Goal: Navigation & Orientation: Find specific page/section

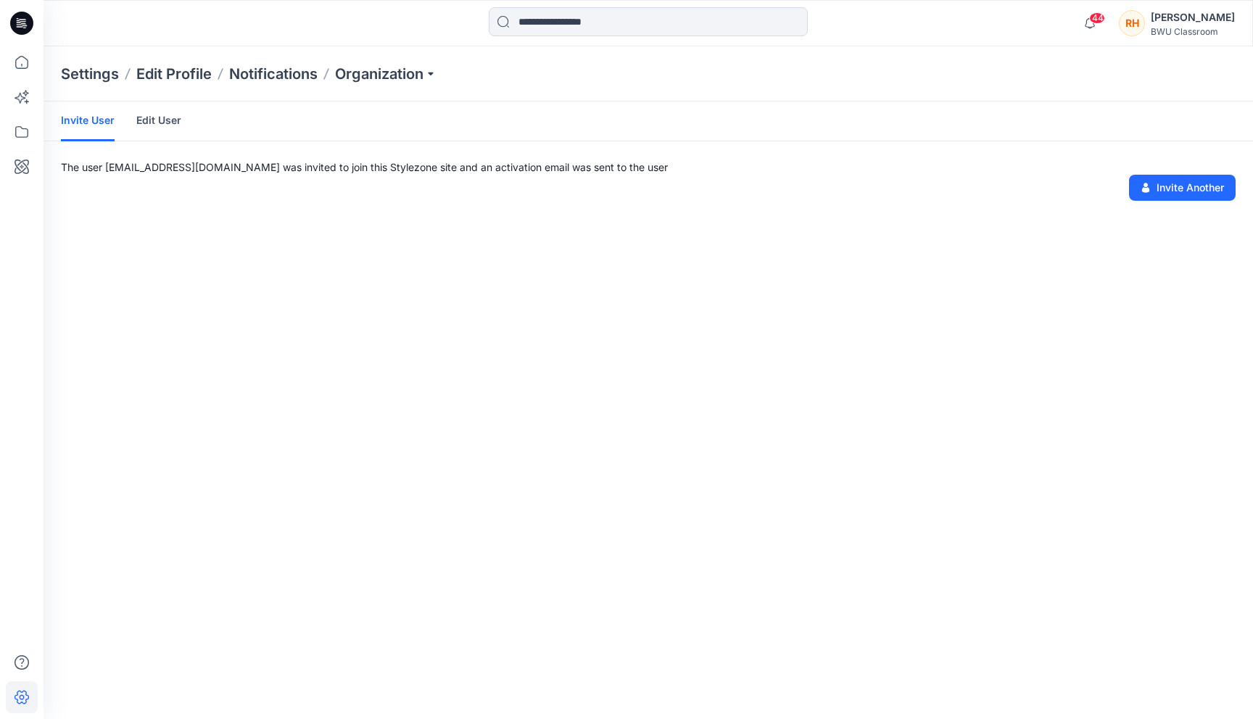
click at [141, 123] on link "Edit User" at bounding box center [158, 121] width 45 height 38
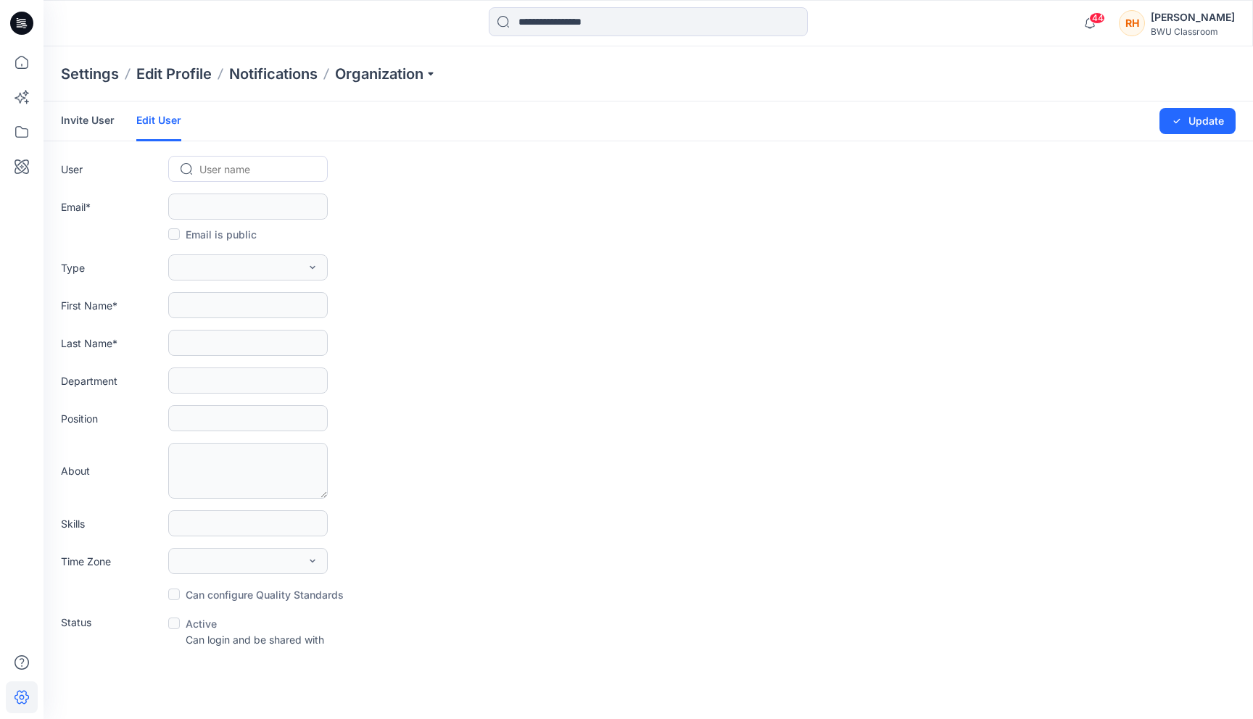
click at [102, 120] on link "Invite User" at bounding box center [88, 121] width 54 height 38
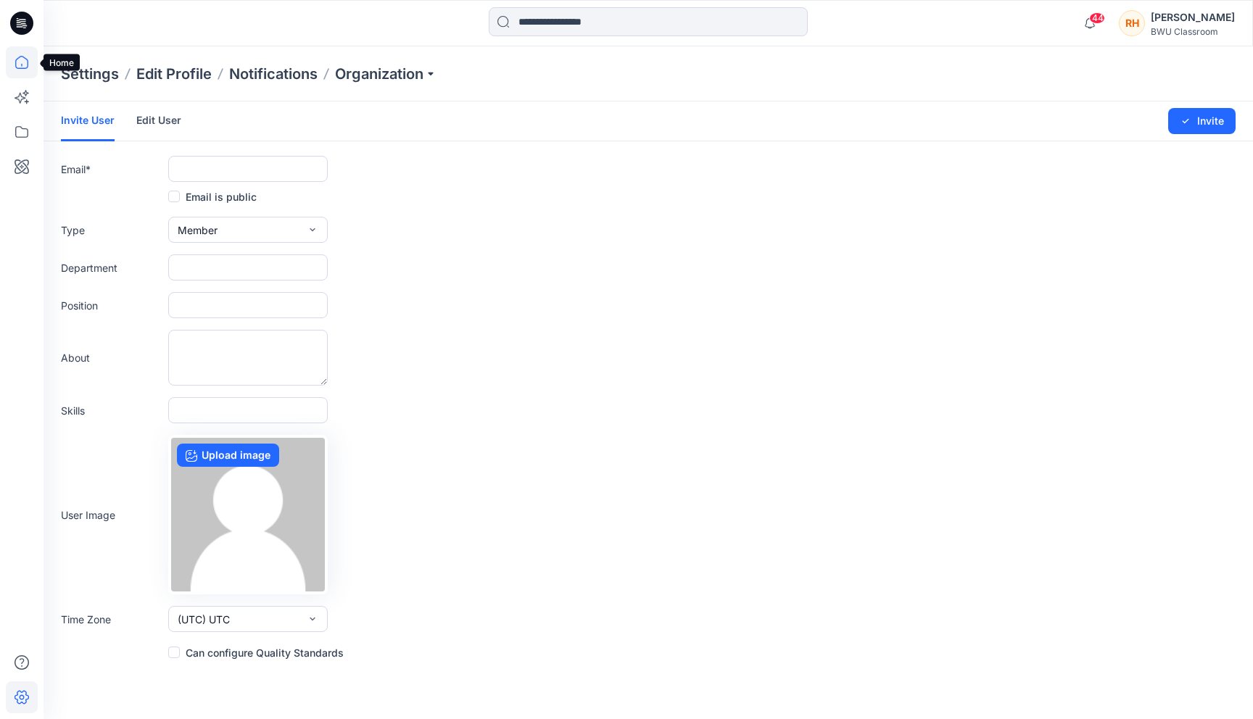
click at [25, 63] on icon at bounding box center [22, 62] width 32 height 32
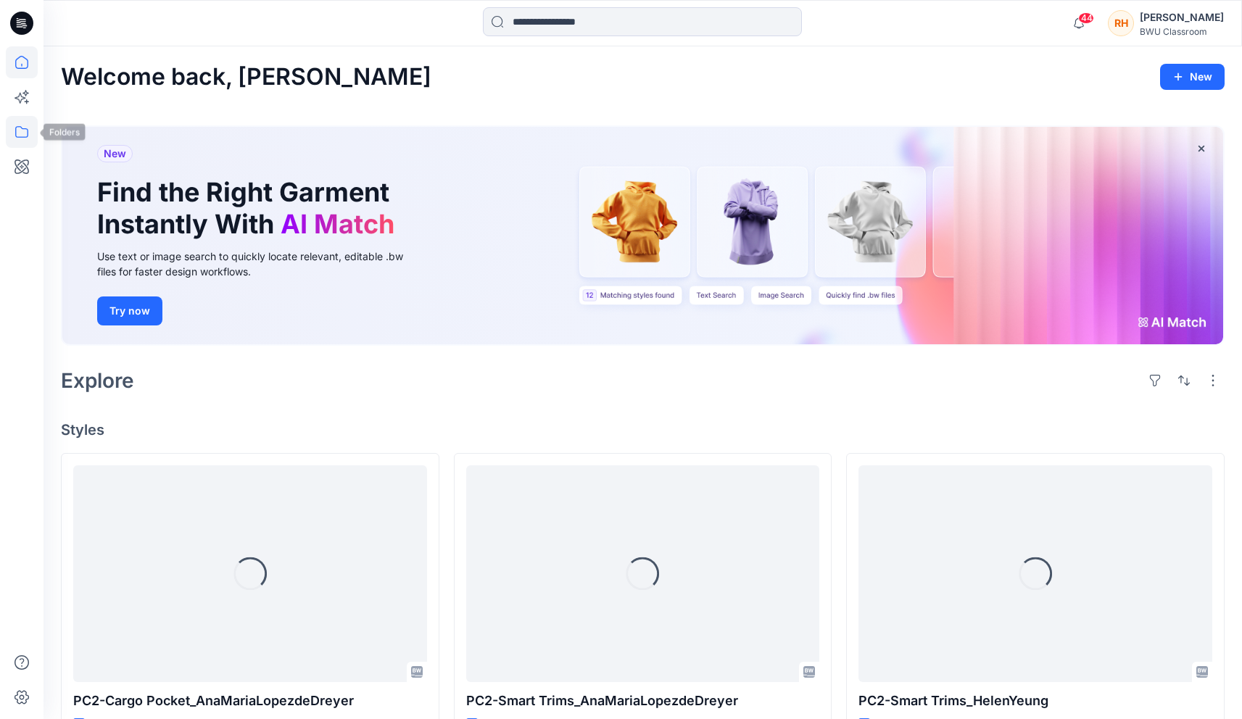
click at [21, 133] on icon at bounding box center [22, 132] width 32 height 32
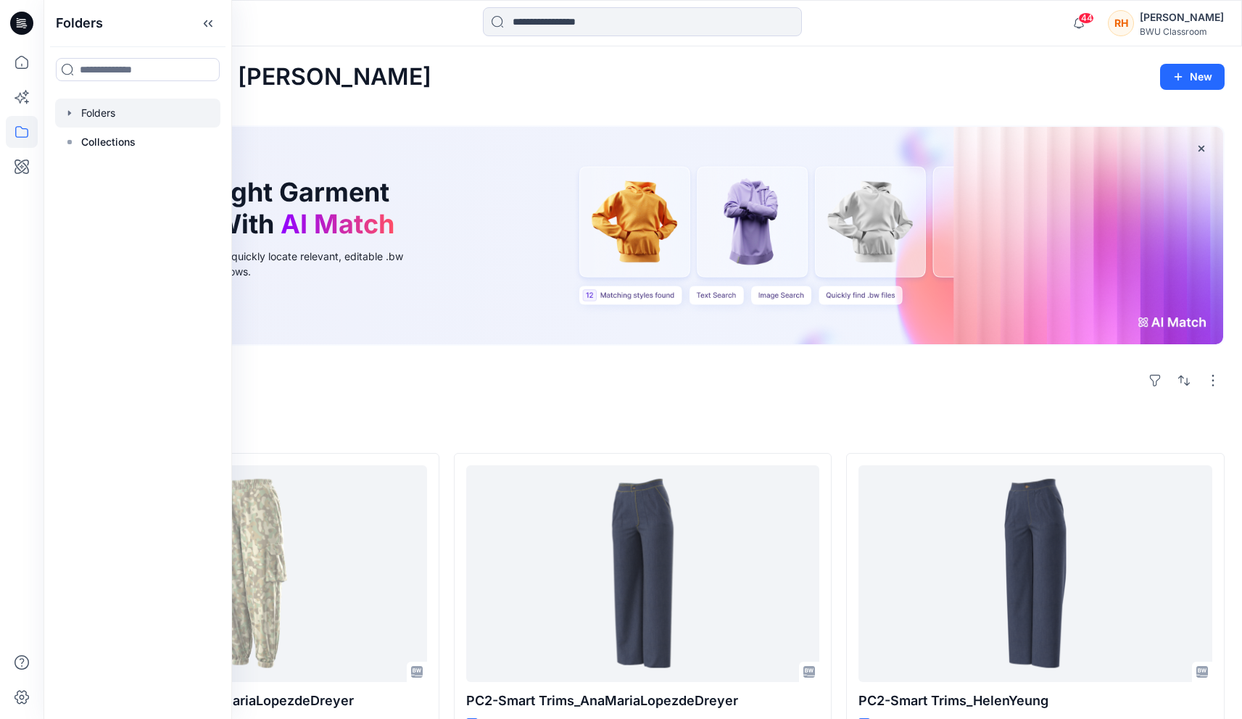
click at [87, 117] on div at bounding box center [137, 113] width 165 height 29
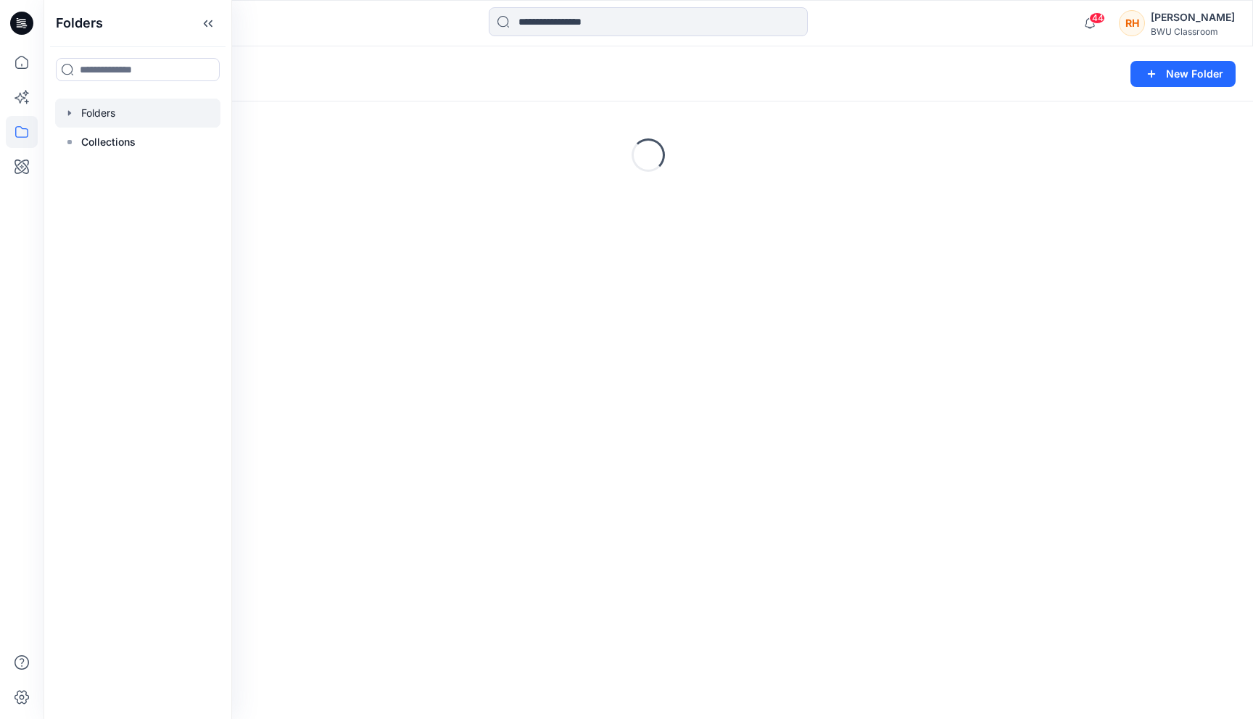
click at [63, 101] on div at bounding box center [137, 113] width 165 height 29
click at [67, 110] on icon "button" at bounding box center [70, 113] width 12 height 12
click at [104, 141] on p "DPC Expert" at bounding box center [123, 141] width 55 height 17
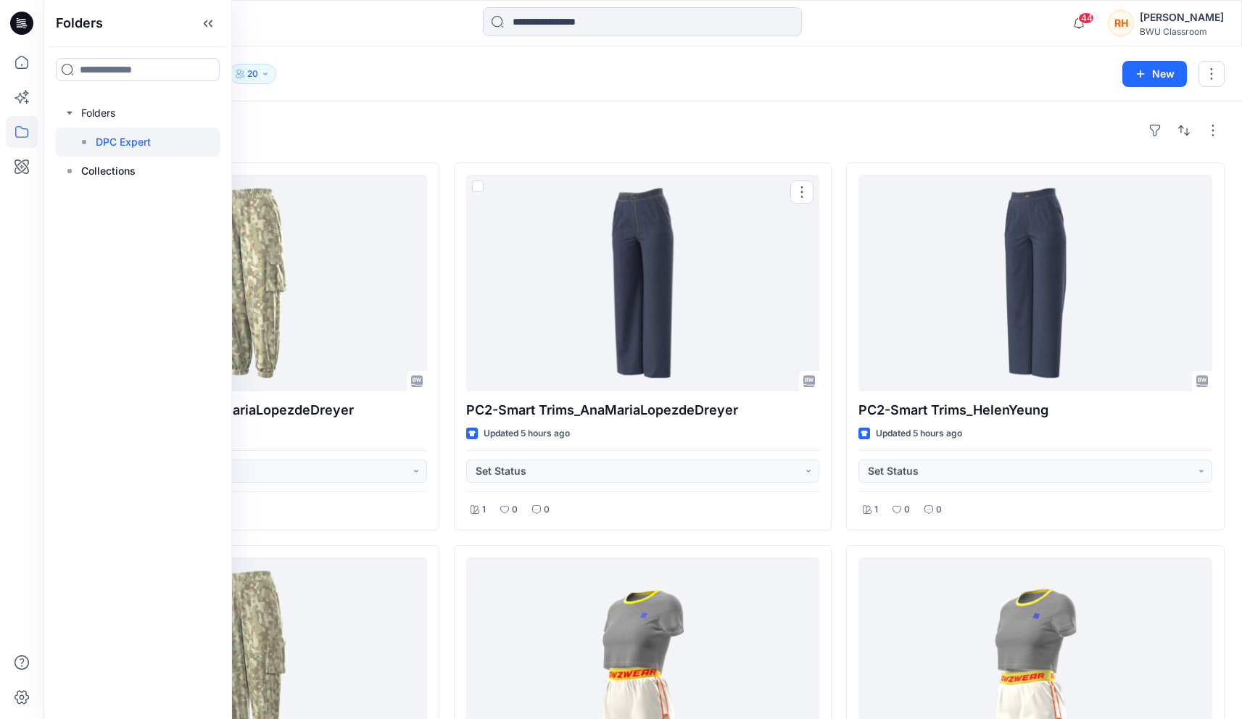
click at [669, 136] on div "Styles" at bounding box center [643, 130] width 1164 height 23
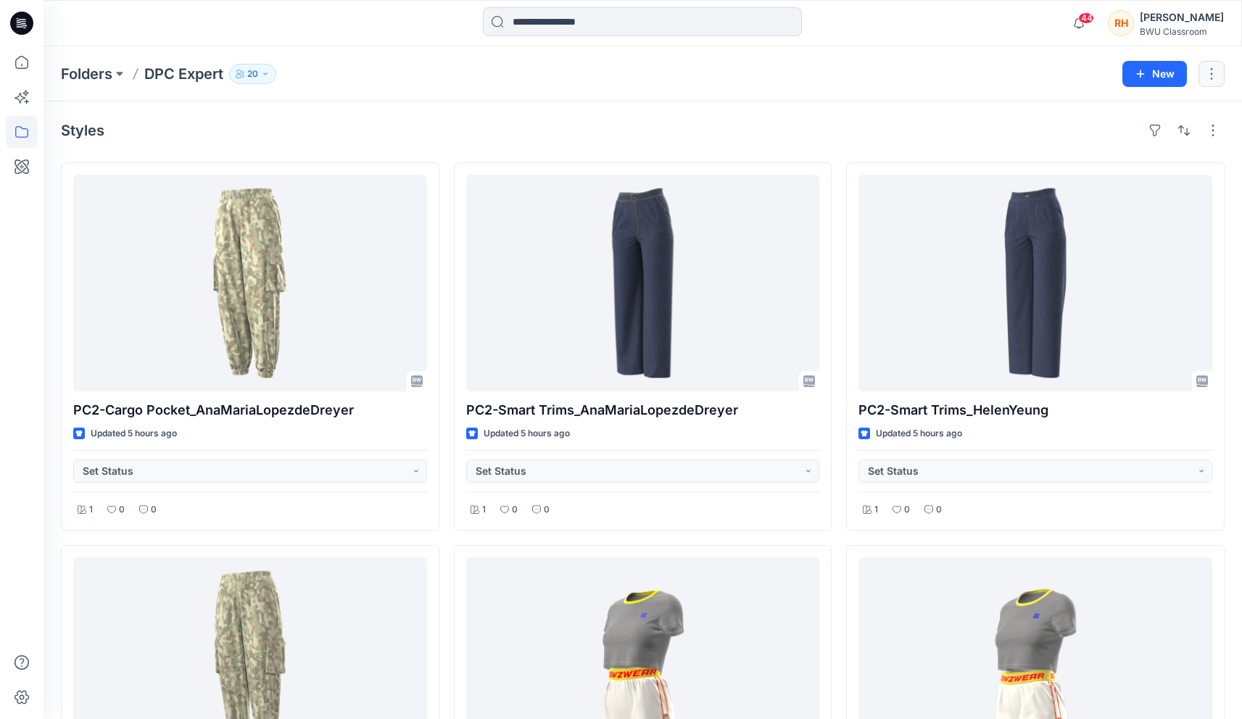
click at [1213, 84] on button "button" at bounding box center [1212, 74] width 26 height 26
click at [973, 135] on div "Styles" at bounding box center [643, 130] width 1164 height 23
click at [1178, 132] on button "button" at bounding box center [1184, 130] width 23 height 23
click at [1146, 208] on button "A to Z" at bounding box center [1127, 199] width 132 height 33
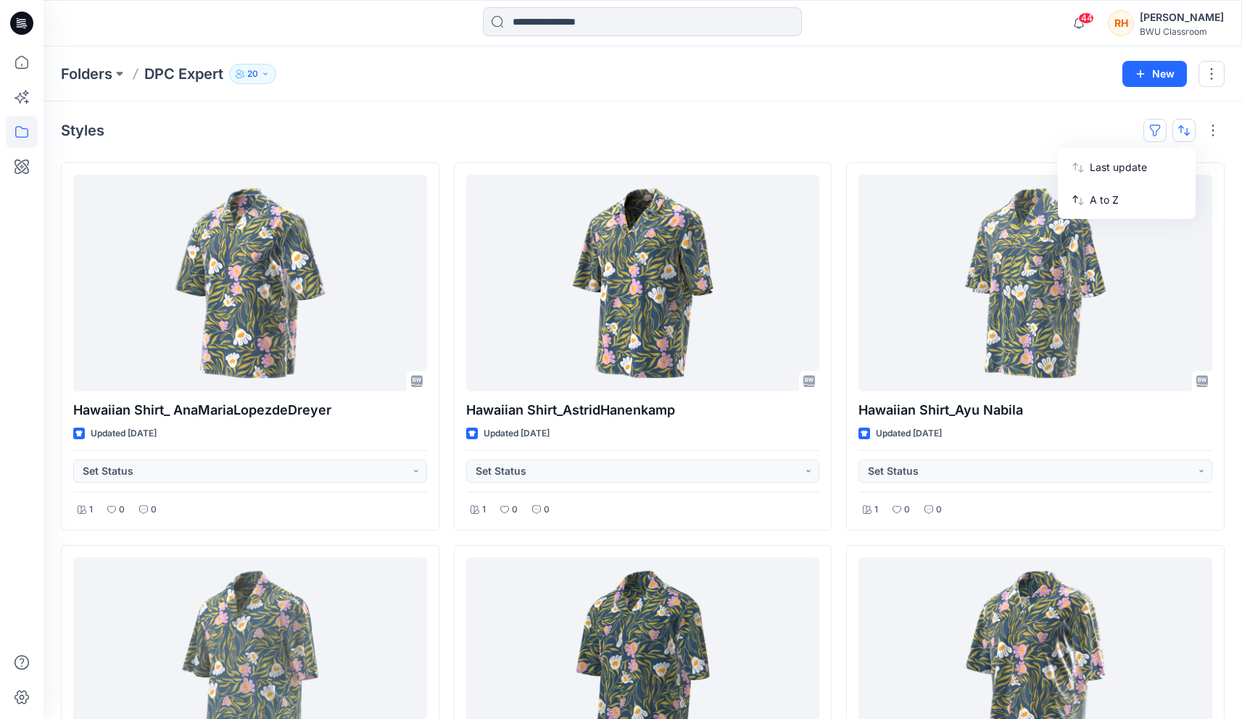
click at [1155, 124] on button "button" at bounding box center [1155, 130] width 23 height 23
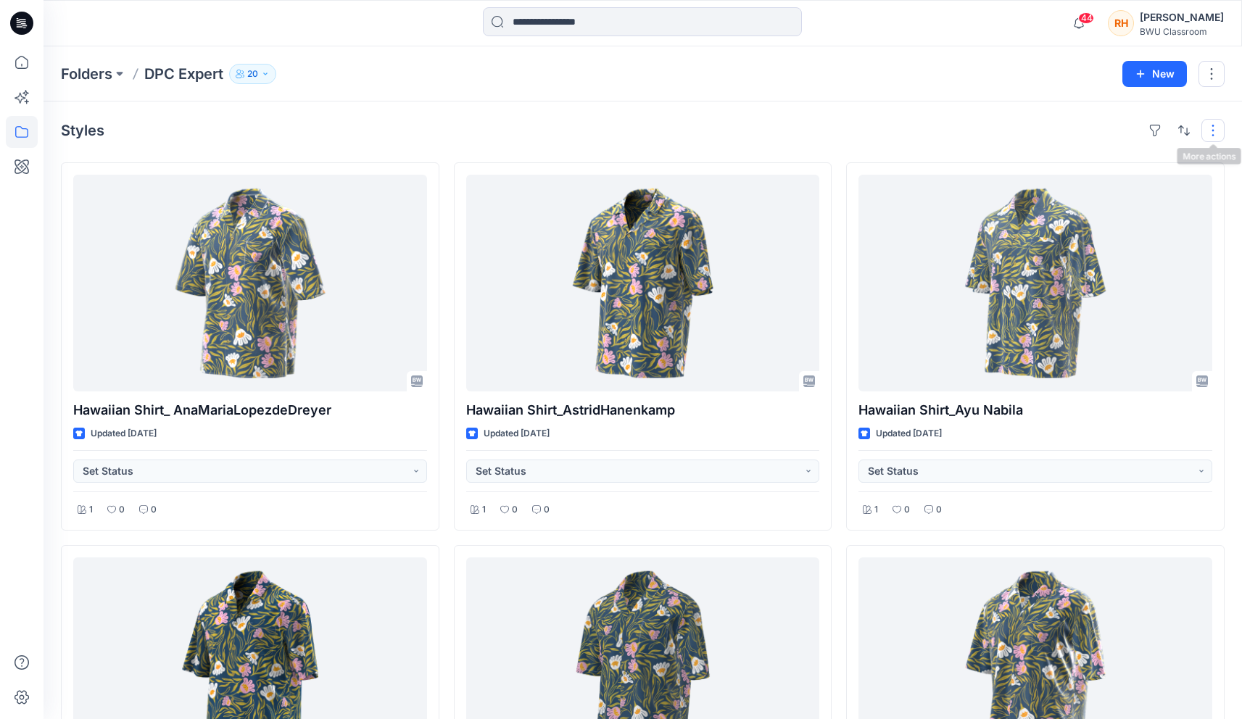
click at [1216, 125] on button "button" at bounding box center [1213, 130] width 23 height 23
click at [1118, 199] on p "Folder View" at bounding box center [1151, 194] width 91 height 17
click at [1051, 179] on p "Compact" at bounding box center [1026, 179] width 73 height 17
click at [1133, 155] on button "Layout" at bounding box center [1159, 165] width 125 height 29
click at [1020, 139] on button "Grid" at bounding box center [1026, 150] width 125 height 29
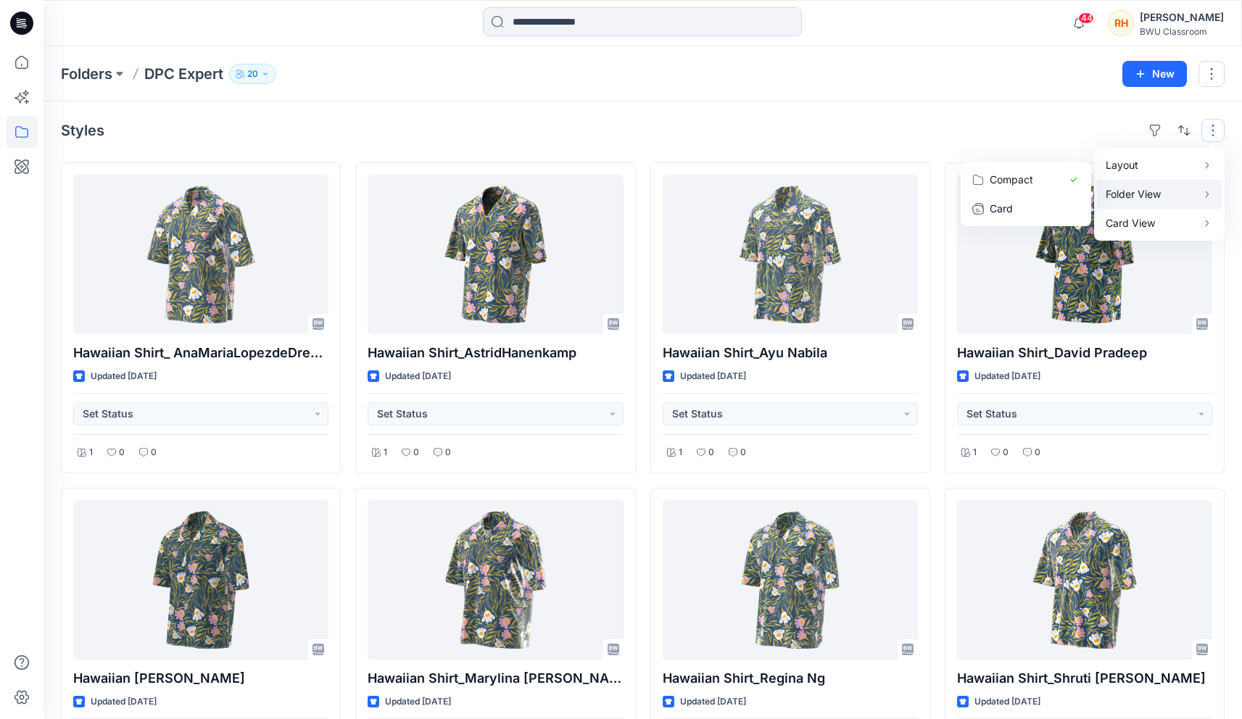
click at [1136, 199] on p "Folder View" at bounding box center [1151, 194] width 91 height 17
click at [1039, 203] on p "Card" at bounding box center [1026, 208] width 73 height 17
click at [1041, 175] on p "Compact" at bounding box center [1026, 179] width 73 height 17
click at [1188, 131] on button "button" at bounding box center [1184, 130] width 23 height 23
click at [1131, 207] on button "A to Z" at bounding box center [1127, 199] width 132 height 33
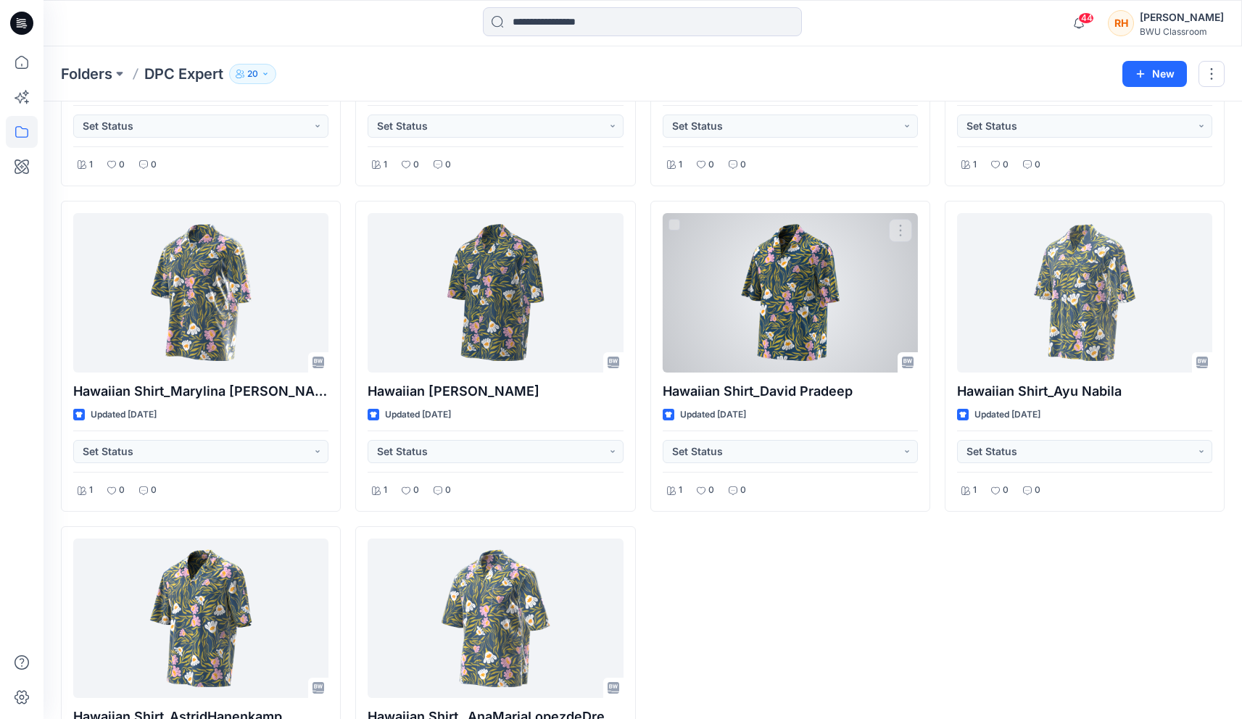
scroll to position [2377, 0]
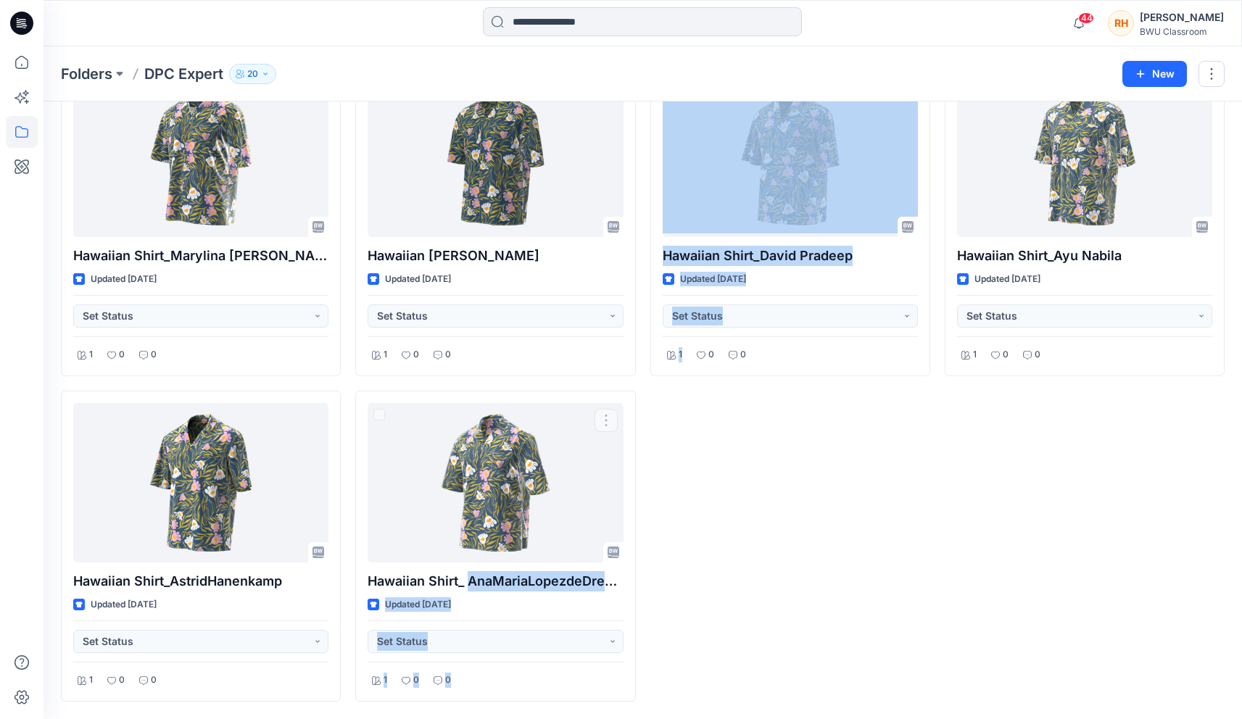
drag, startPoint x: 467, startPoint y: 577, endPoint x: 662, endPoint y: 584, distance: 195.2
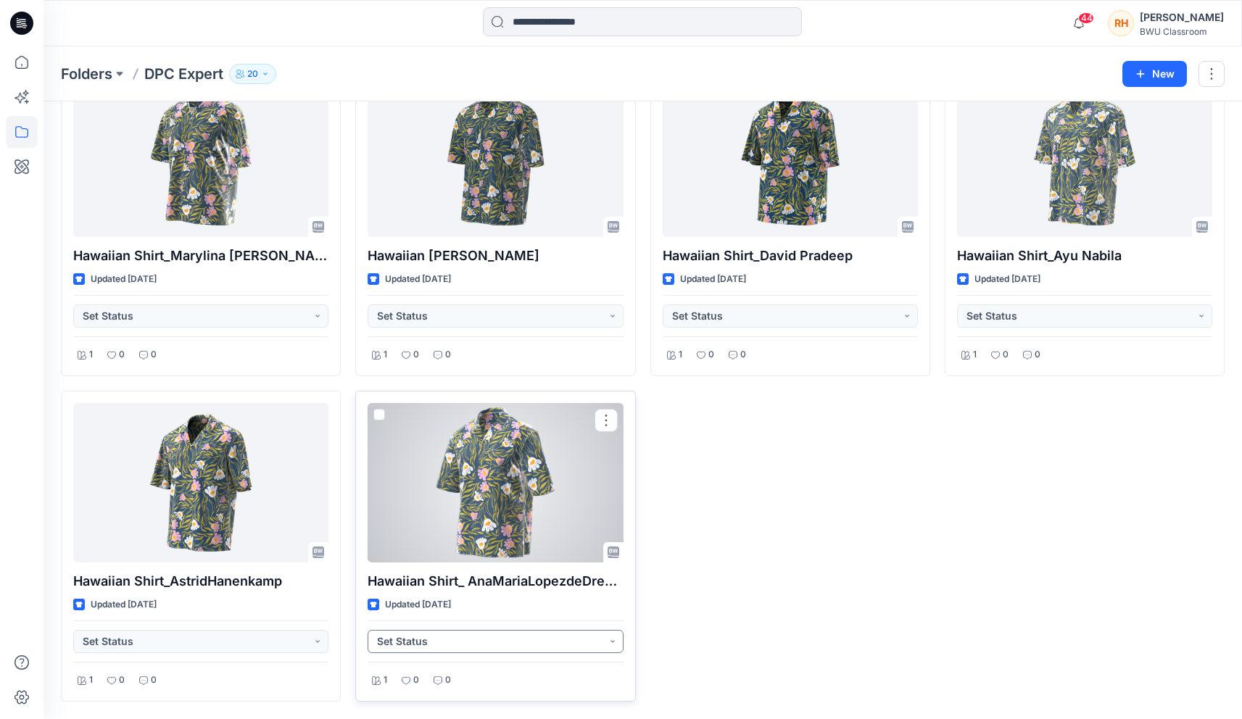
click at [600, 645] on button "Set Status" at bounding box center [495, 641] width 255 height 23
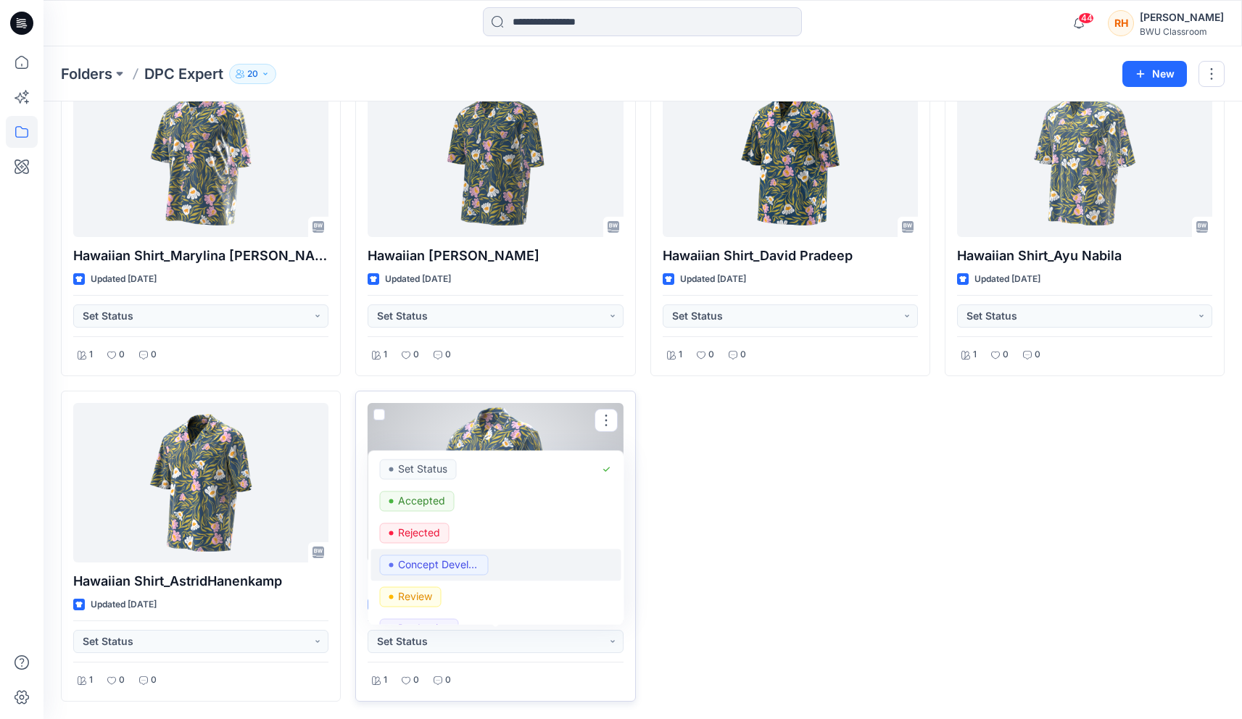
scroll to position [55, 0]
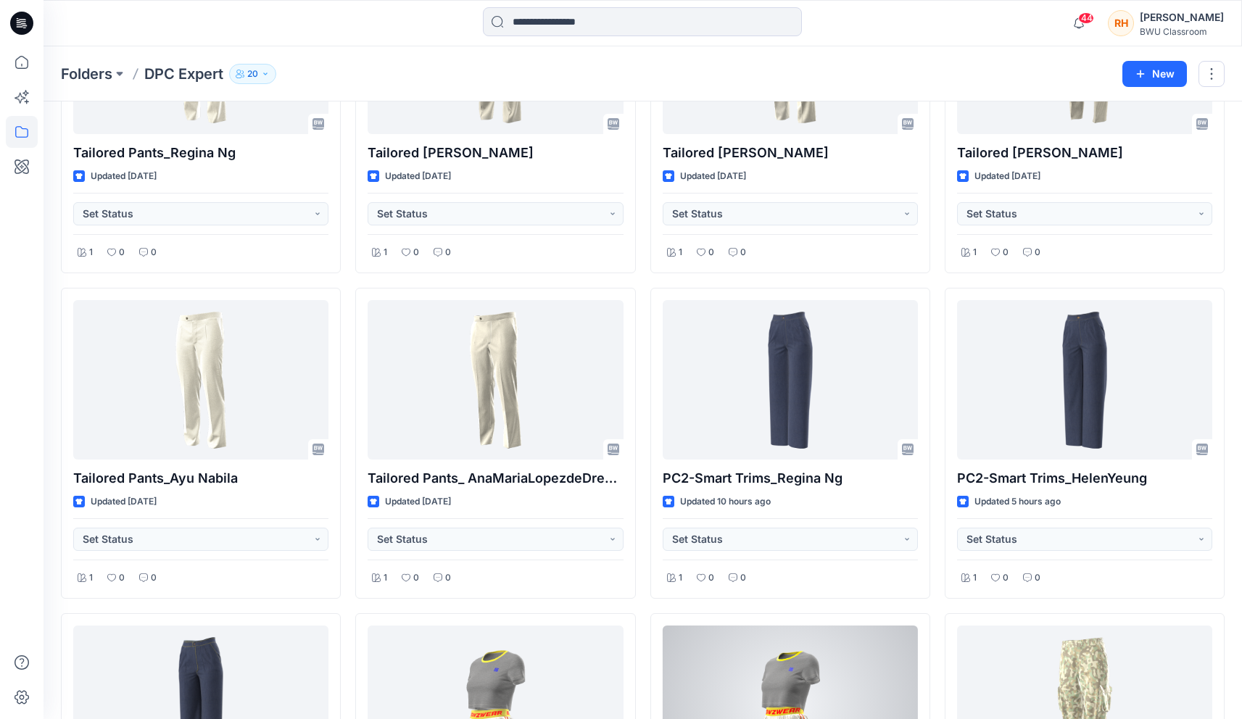
scroll to position [0, 0]
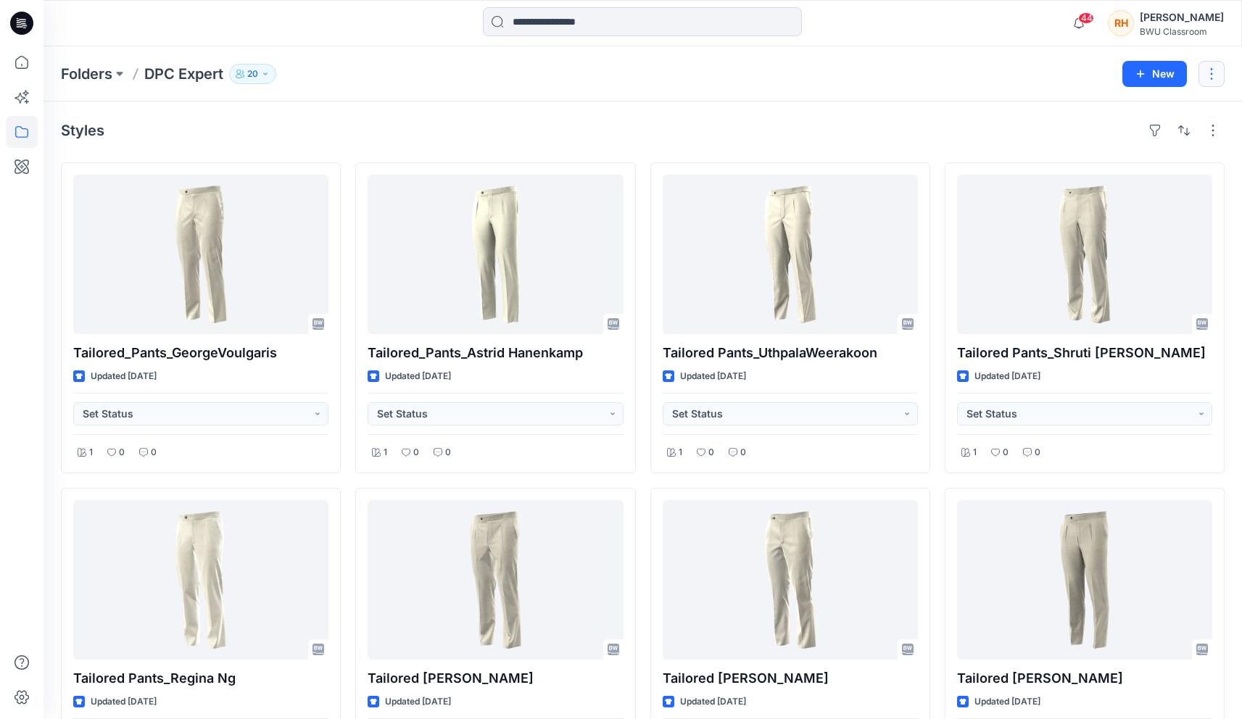
click at [1211, 81] on button "button" at bounding box center [1212, 74] width 26 height 26
click at [1082, 78] on div "Folders DPC Expert 20" at bounding box center [586, 74] width 1051 height 20
click at [1210, 128] on button "button" at bounding box center [1213, 130] width 23 height 23
click at [1181, 128] on button "button" at bounding box center [1184, 130] width 23 height 23
click at [1123, 196] on p "Z to A" at bounding box center [1135, 199] width 91 height 15
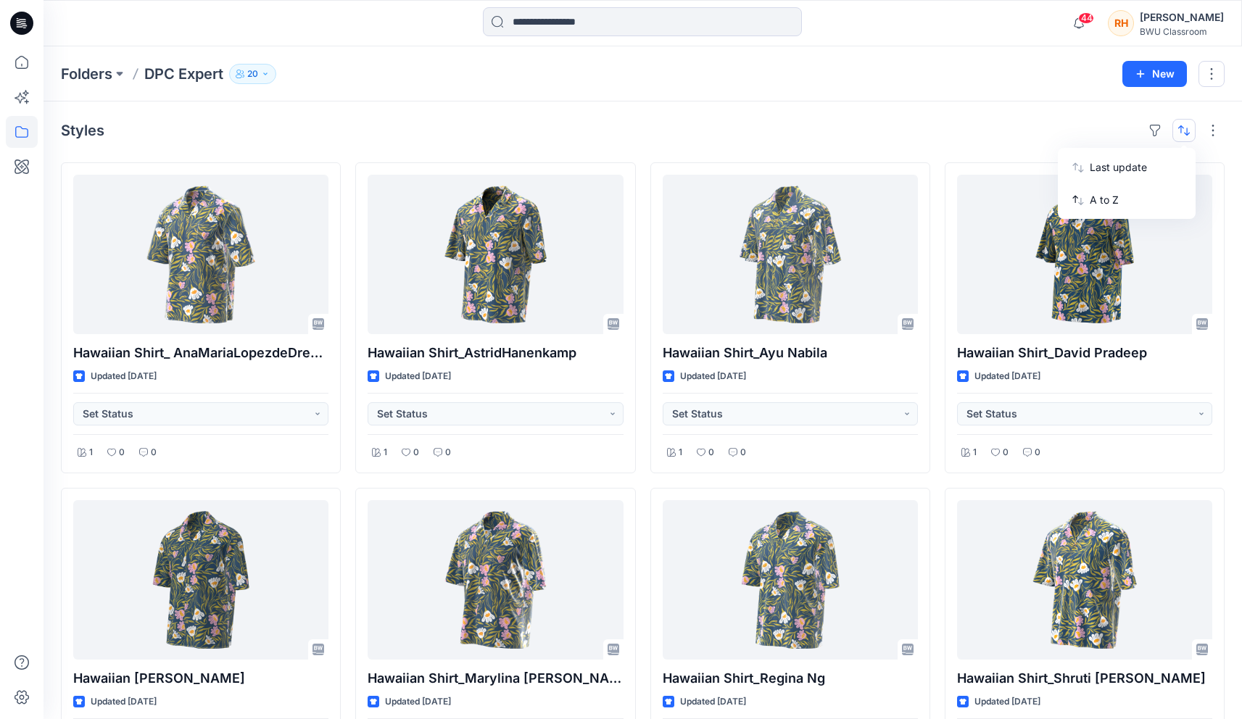
click at [875, 123] on div "Styles Last update A to Z" at bounding box center [643, 130] width 1164 height 23
click at [1188, 125] on button "button" at bounding box center [1184, 130] width 23 height 23
click at [1155, 167] on p "Last update" at bounding box center [1135, 167] width 91 height 15
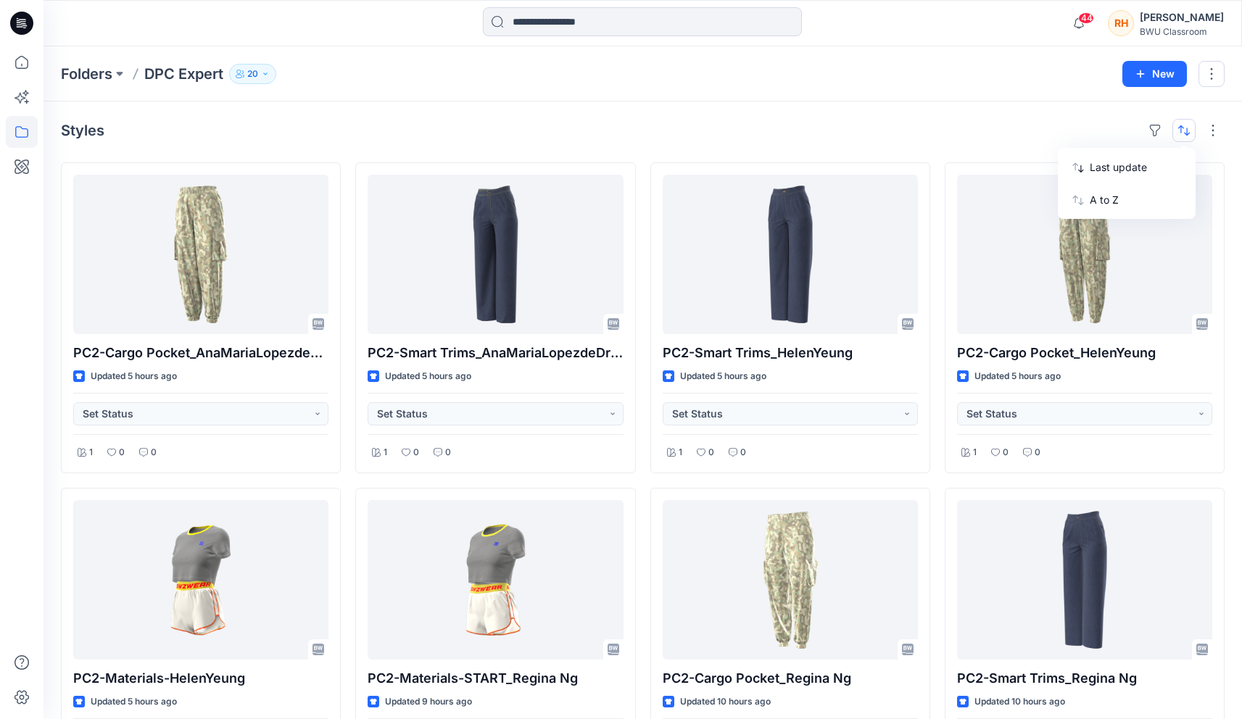
click at [1185, 130] on button "button" at bounding box center [1184, 130] width 23 height 23
click at [1144, 182] on button "Last update" at bounding box center [1127, 167] width 132 height 33
click at [1144, 186] on button "A to Z" at bounding box center [1127, 199] width 132 height 33
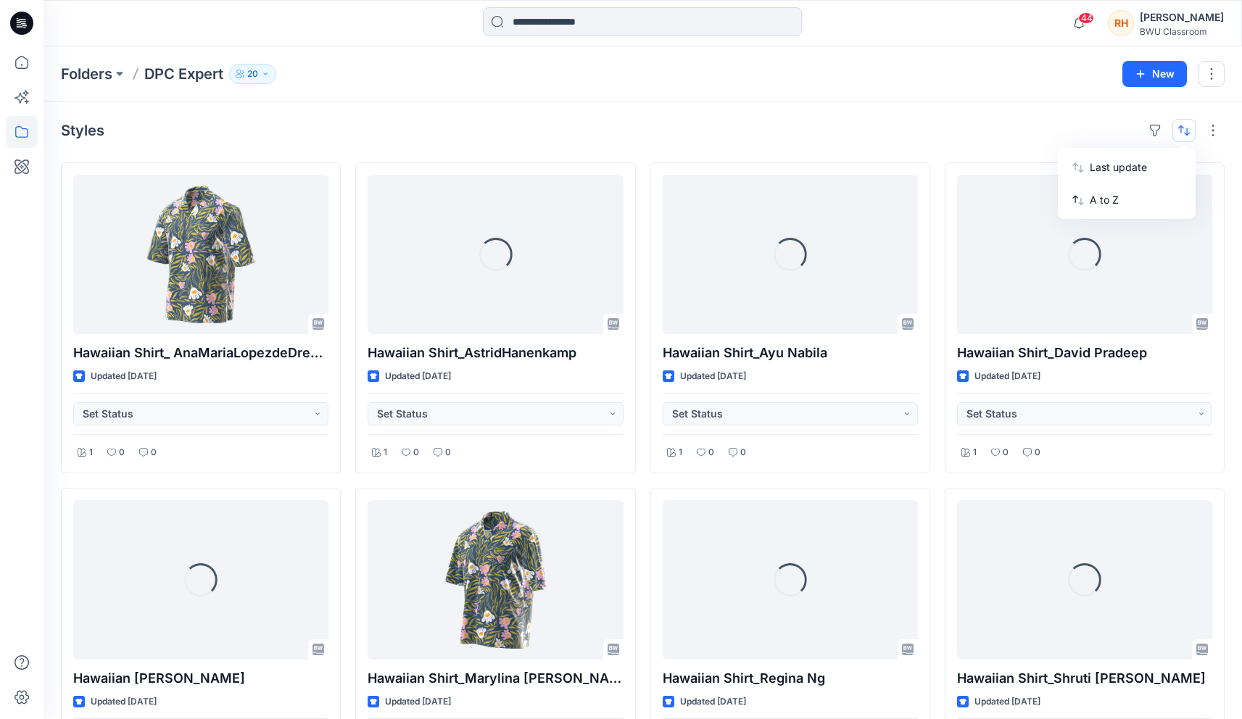
click at [861, 130] on div "Styles Last update A to Z" at bounding box center [643, 130] width 1164 height 23
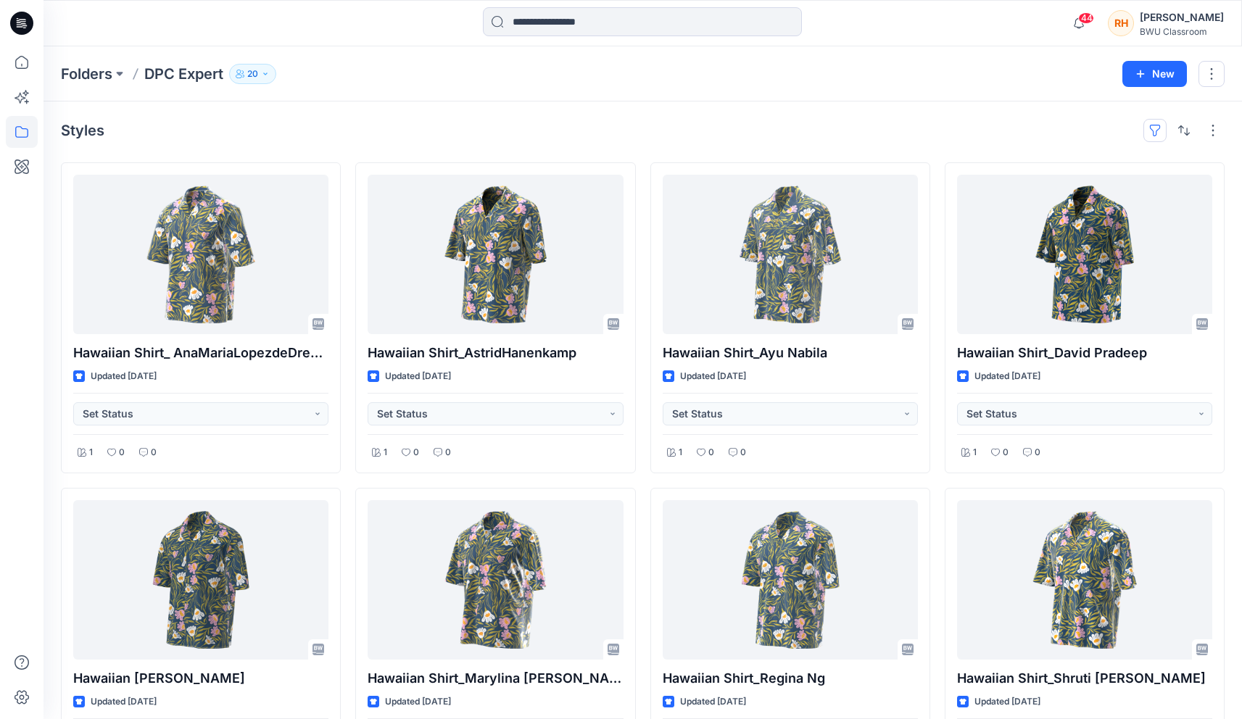
click at [1160, 132] on button "button" at bounding box center [1155, 130] width 23 height 23
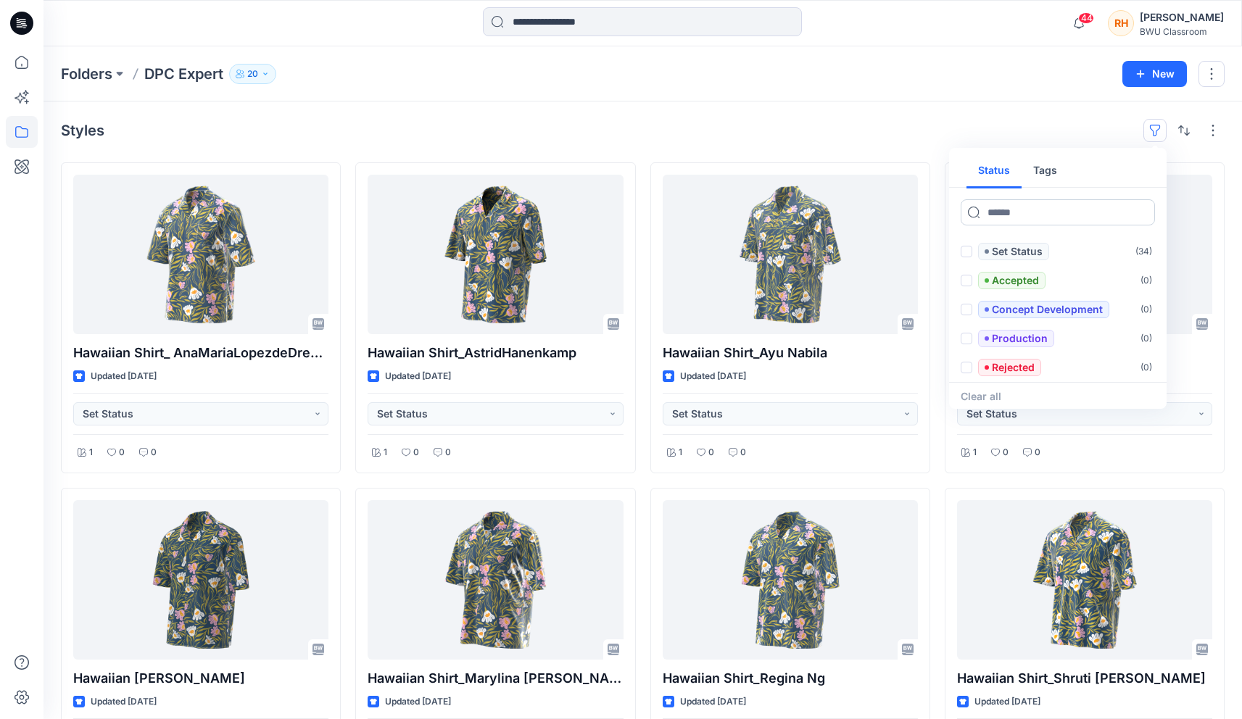
click at [1055, 215] on input at bounding box center [1058, 212] width 194 height 26
click at [1057, 170] on button "Tags" at bounding box center [1045, 171] width 47 height 35
click at [1004, 170] on button "Status" at bounding box center [994, 171] width 55 height 35
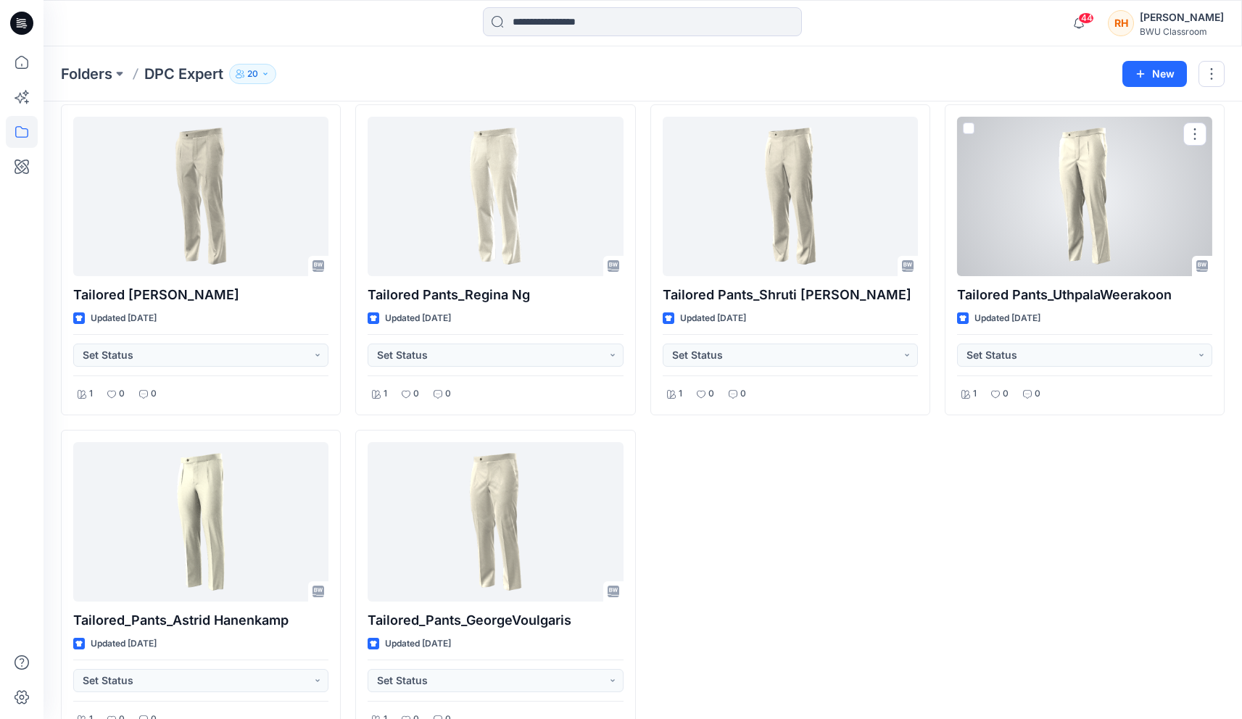
scroll to position [2377, 0]
